Goal: Obtain resource: Download file/media

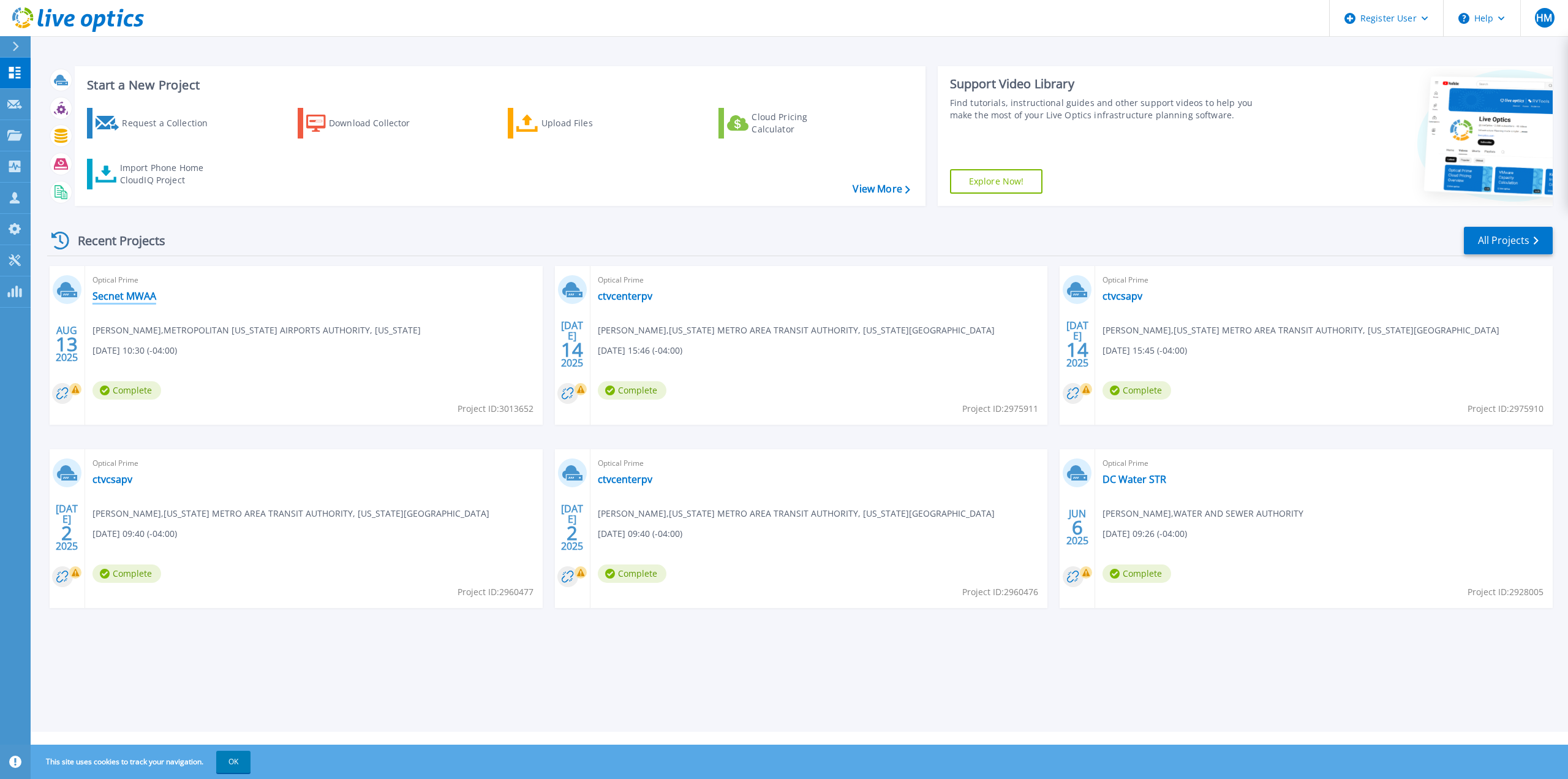
click at [141, 298] on link "Secnet MWAA" at bounding box center [124, 296] width 64 height 12
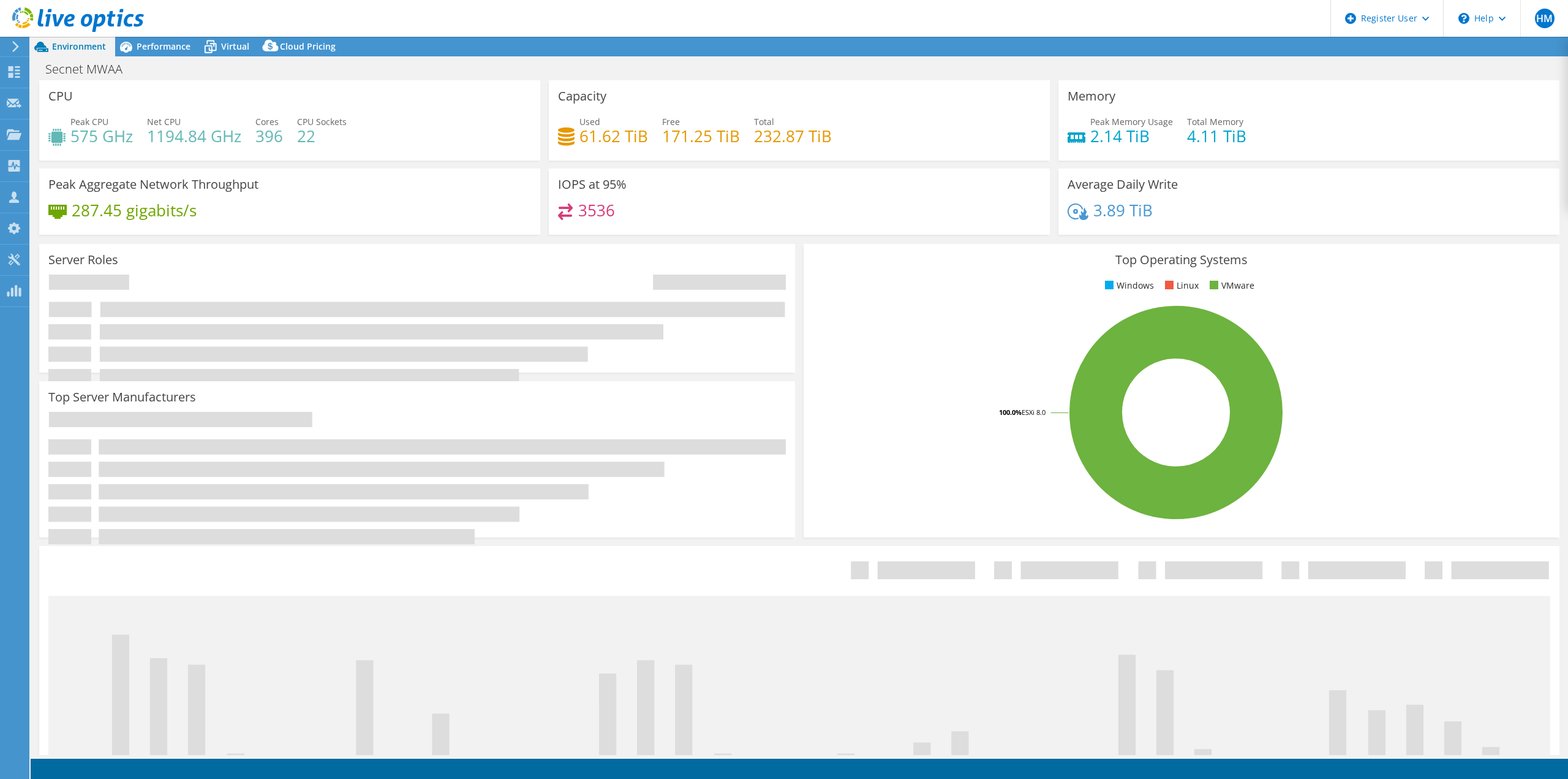
select select "USD"
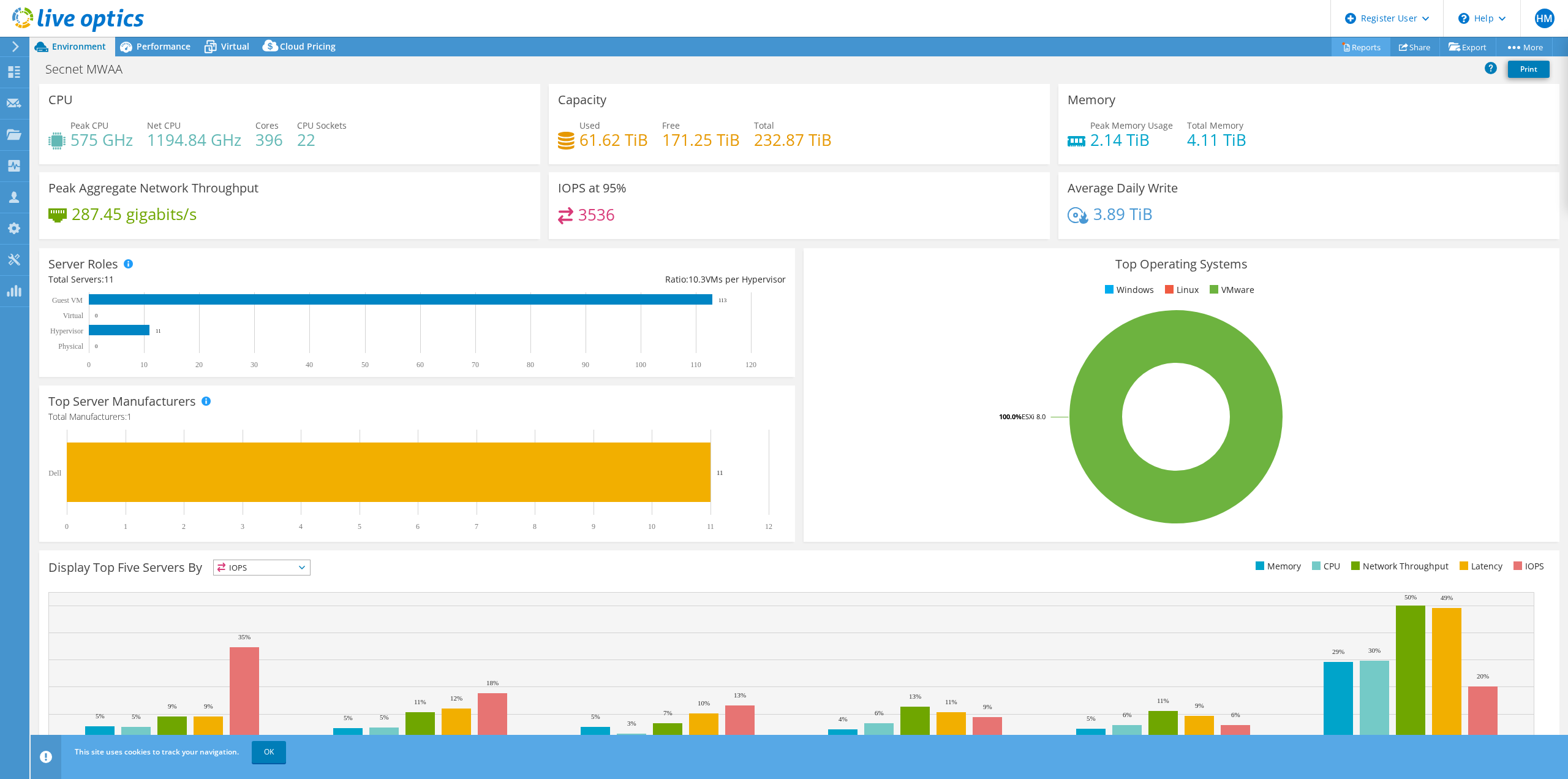
click at [1346, 45] on link "Reports" at bounding box center [1361, 47] width 59 height 19
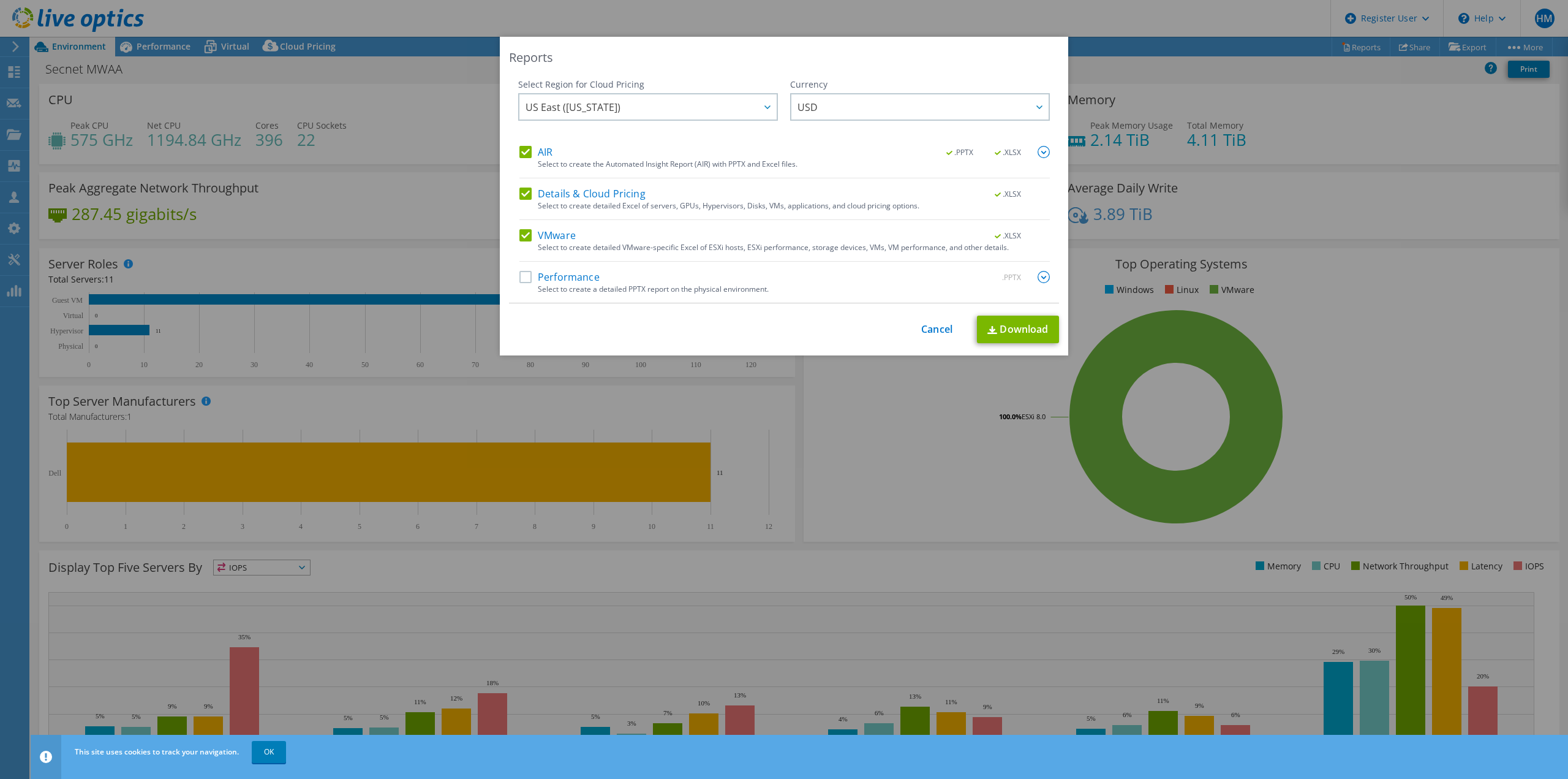
click at [523, 226] on div "AIR .PPTX .XLSX Select to create the Automated Insight Report (AIR) with PPTX a…" at bounding box center [785, 224] width 531 height 157
click at [522, 232] on label "VMware" at bounding box center [548, 235] width 56 height 12
click at [0, 0] on input "VMware" at bounding box center [0, 0] width 0 height 0
click at [522, 204] on div "Details & Cloud Pricing .XLSX Select to create detailed Excel of servers, GPUs,…" at bounding box center [785, 204] width 531 height 33
click at [523, 195] on label "Details & Cloud Pricing" at bounding box center [582, 194] width 126 height 12
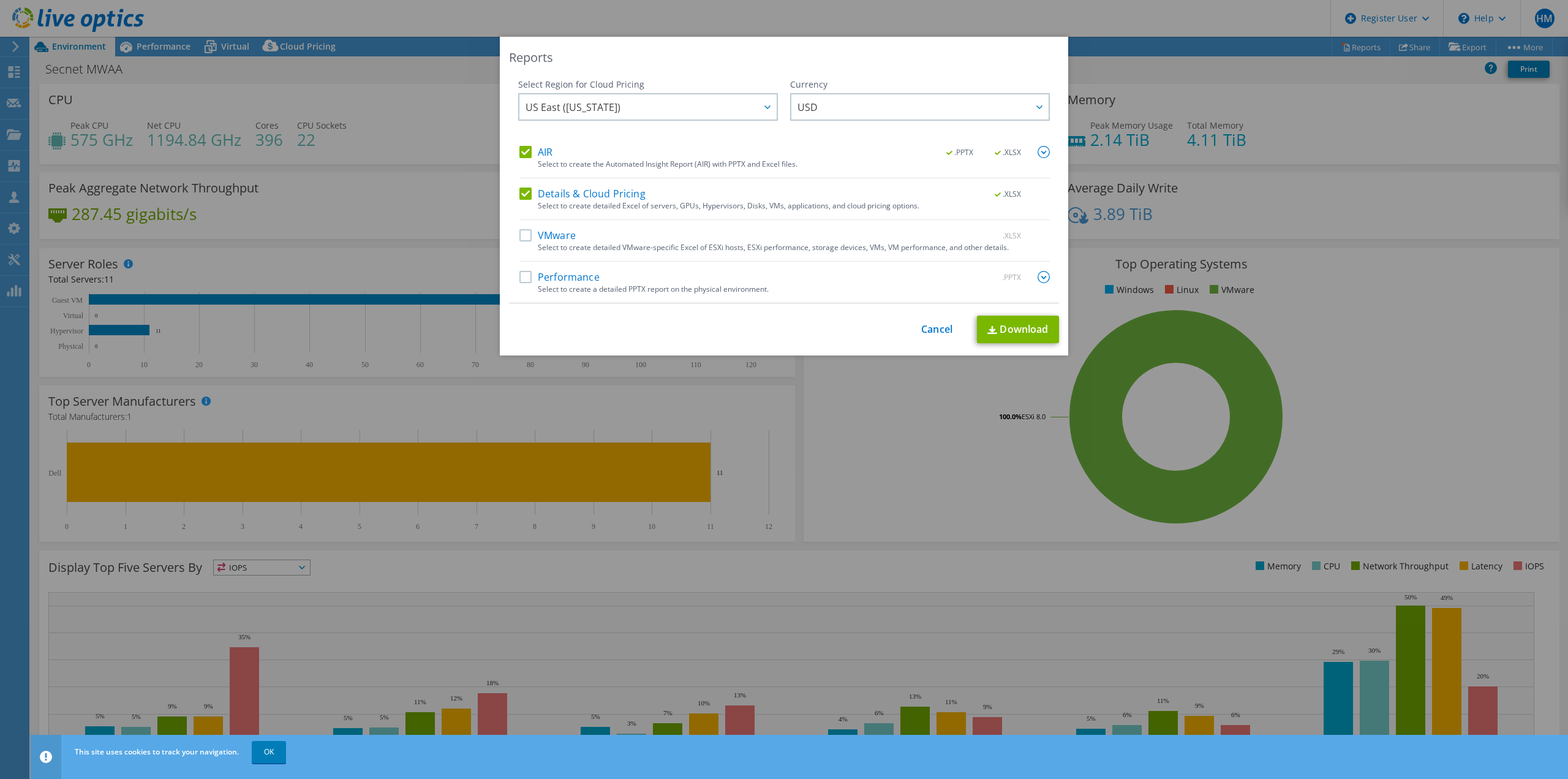
click at [0, 0] on input "Details & Cloud Pricing" at bounding box center [0, 0] width 0 height 0
click at [522, 281] on label "Performance" at bounding box center [559, 277] width 80 height 12
click at [0, 0] on input "Performance" at bounding box center [0, 0] width 0 height 0
drag, startPoint x: 1030, startPoint y: 153, endPoint x: 1027, endPoint y: 159, distance: 6.7
click at [1031, 153] on div ".PPTX .XLSX" at bounding box center [991, 153] width 118 height 14
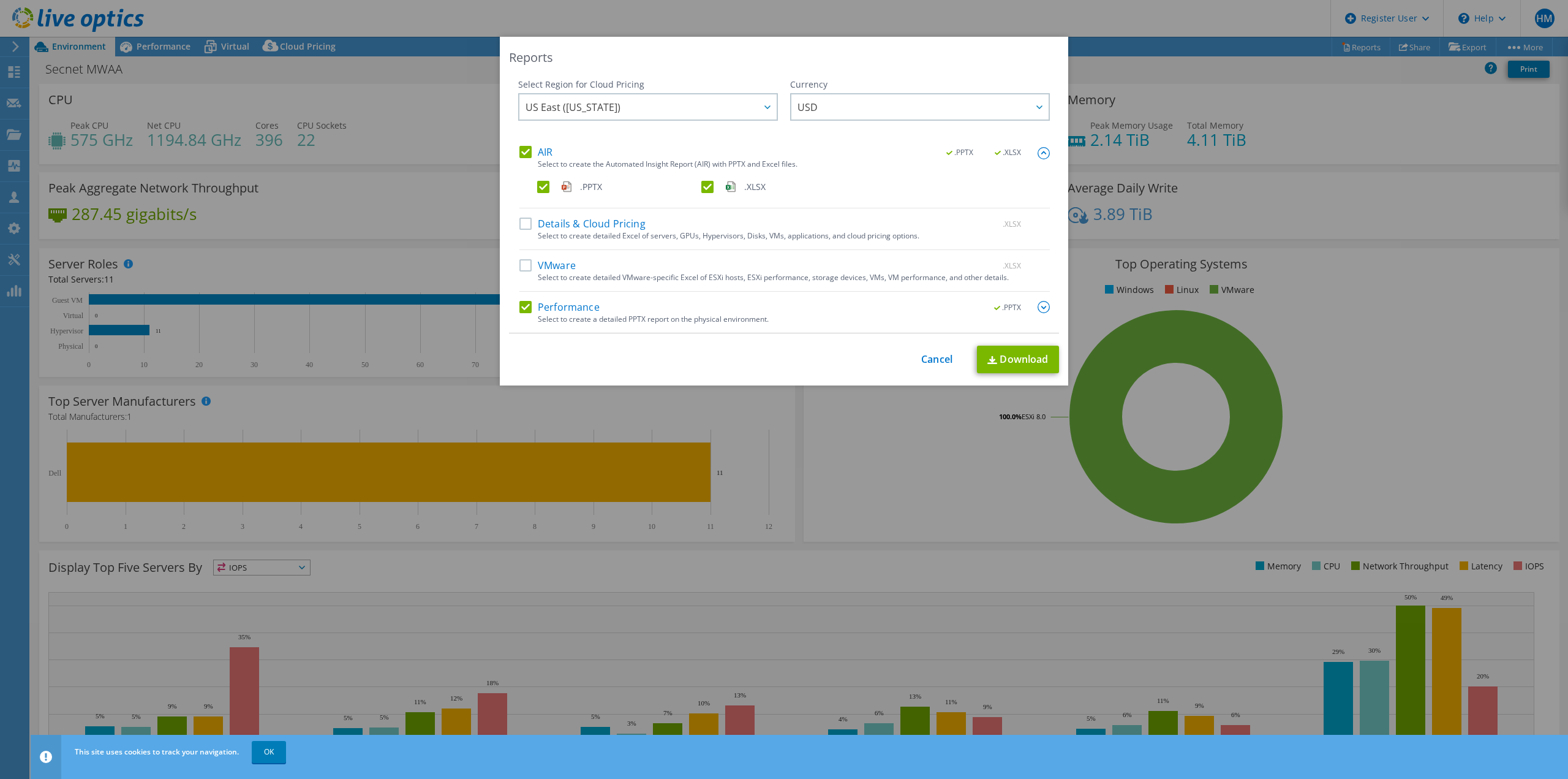
click at [702, 183] on label ".XLSX" at bounding box center [782, 187] width 162 height 12
click at [0, 0] on input ".XLSX" at bounding box center [0, 0] width 0 height 0
click at [1035, 365] on link "Download" at bounding box center [1018, 359] width 82 height 27
